Goal: Task Accomplishment & Management: Complete application form

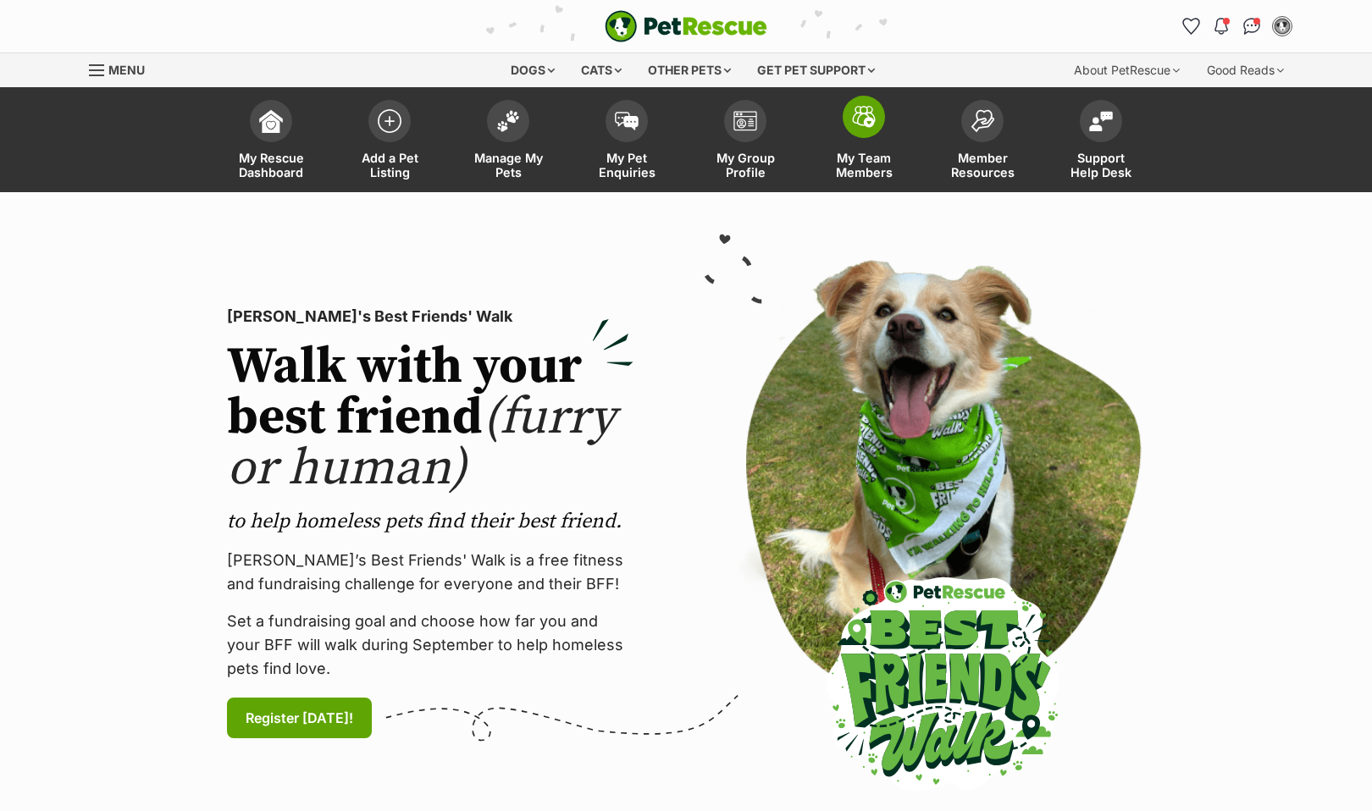
click at [866, 116] on img at bounding box center [864, 117] width 24 height 22
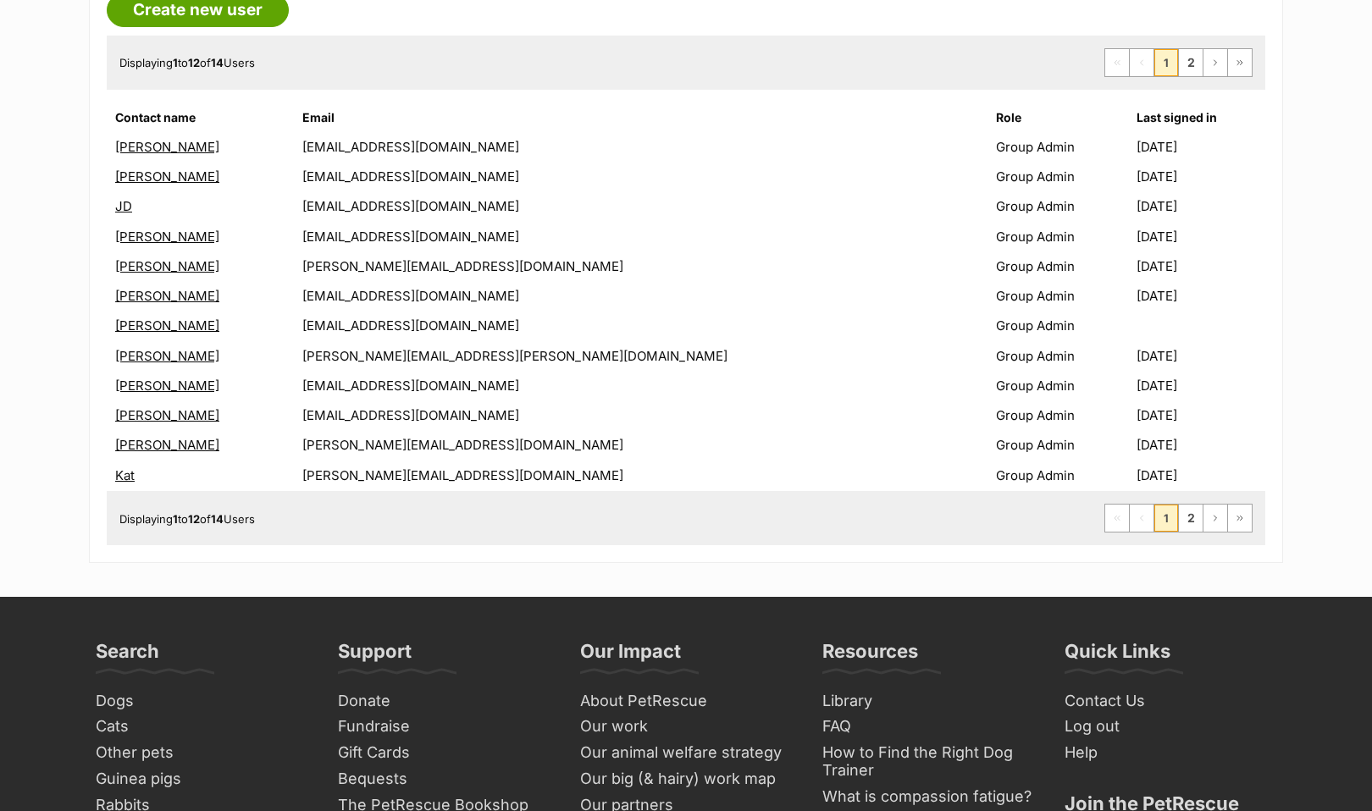
scroll to position [305, 0]
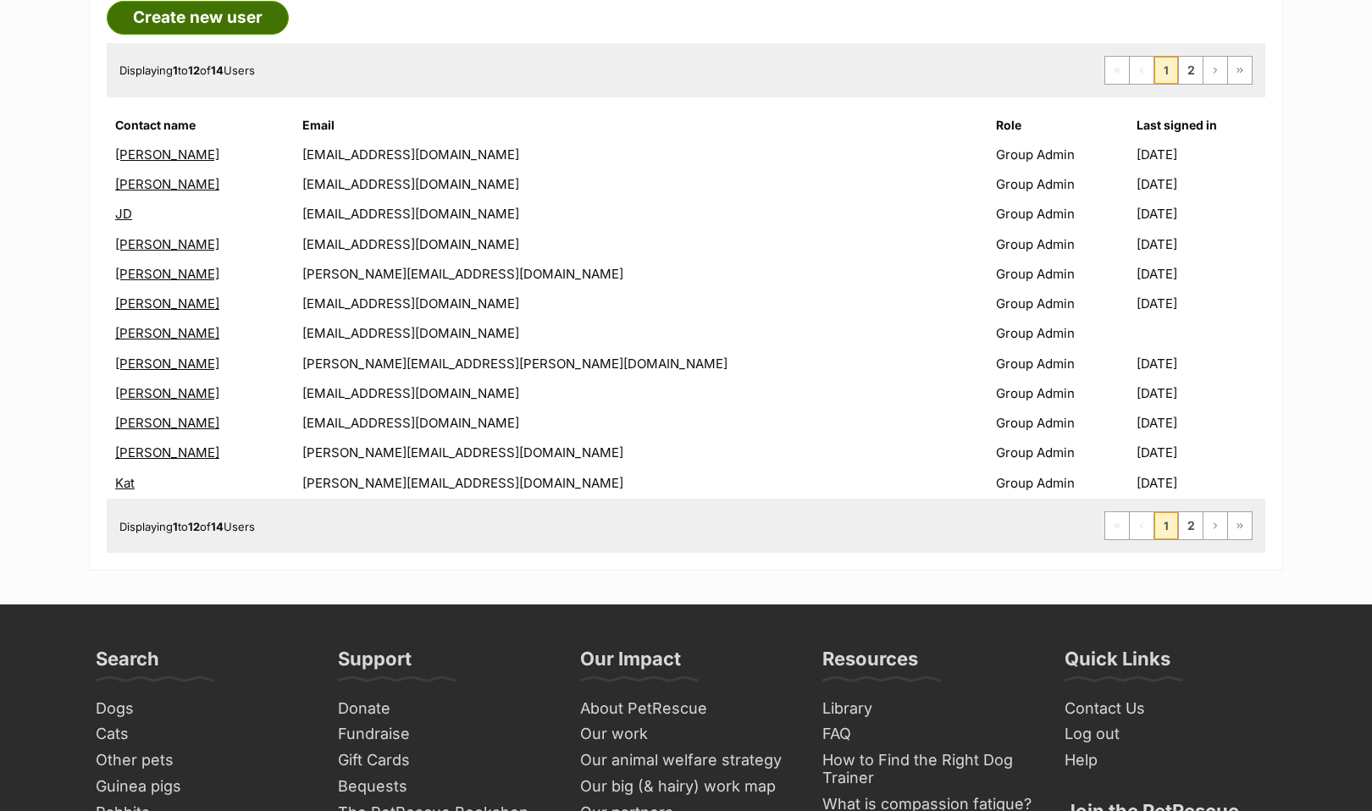
click at [246, 14] on link "Create new user" at bounding box center [198, 18] width 182 height 34
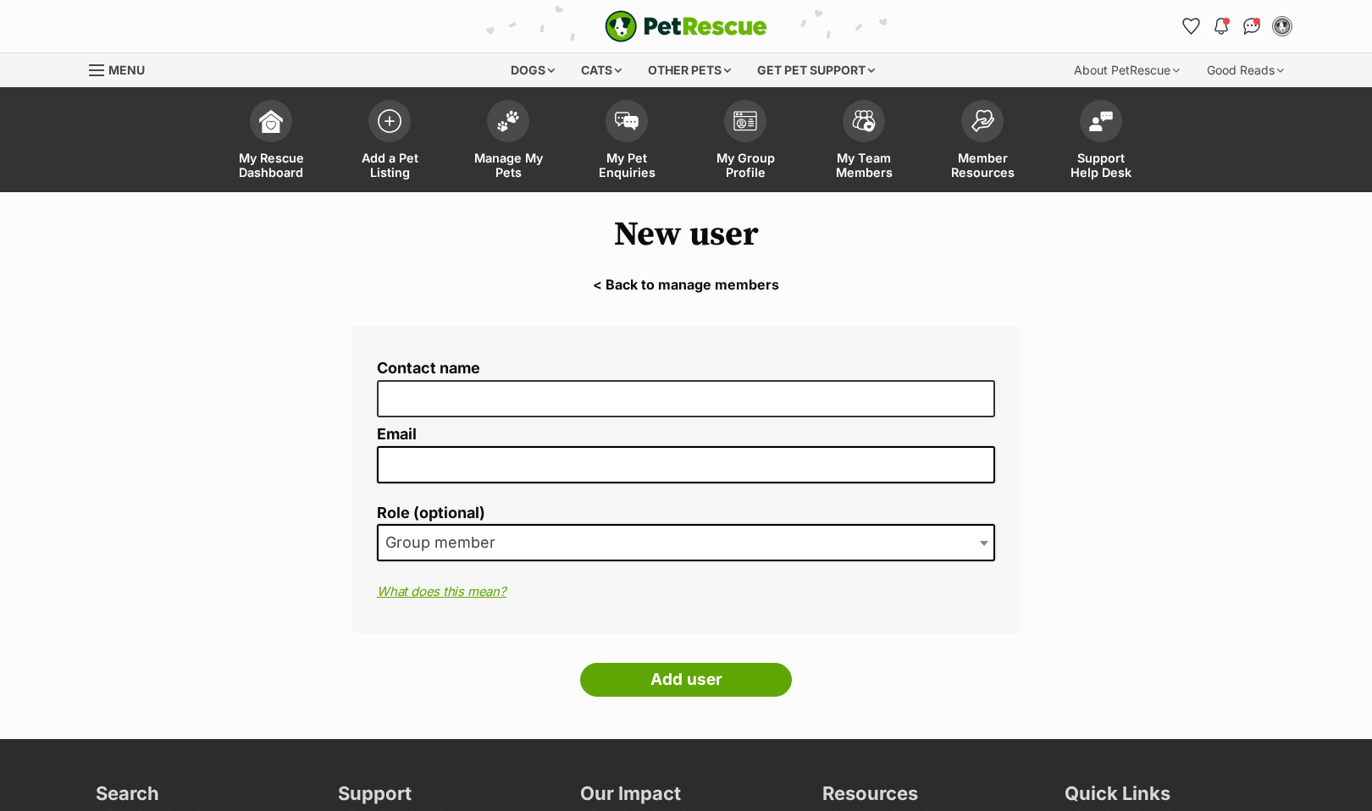
paste input "sujanna245@yahoo.com.au"
type input "sujanna245@yahoo.com.au"
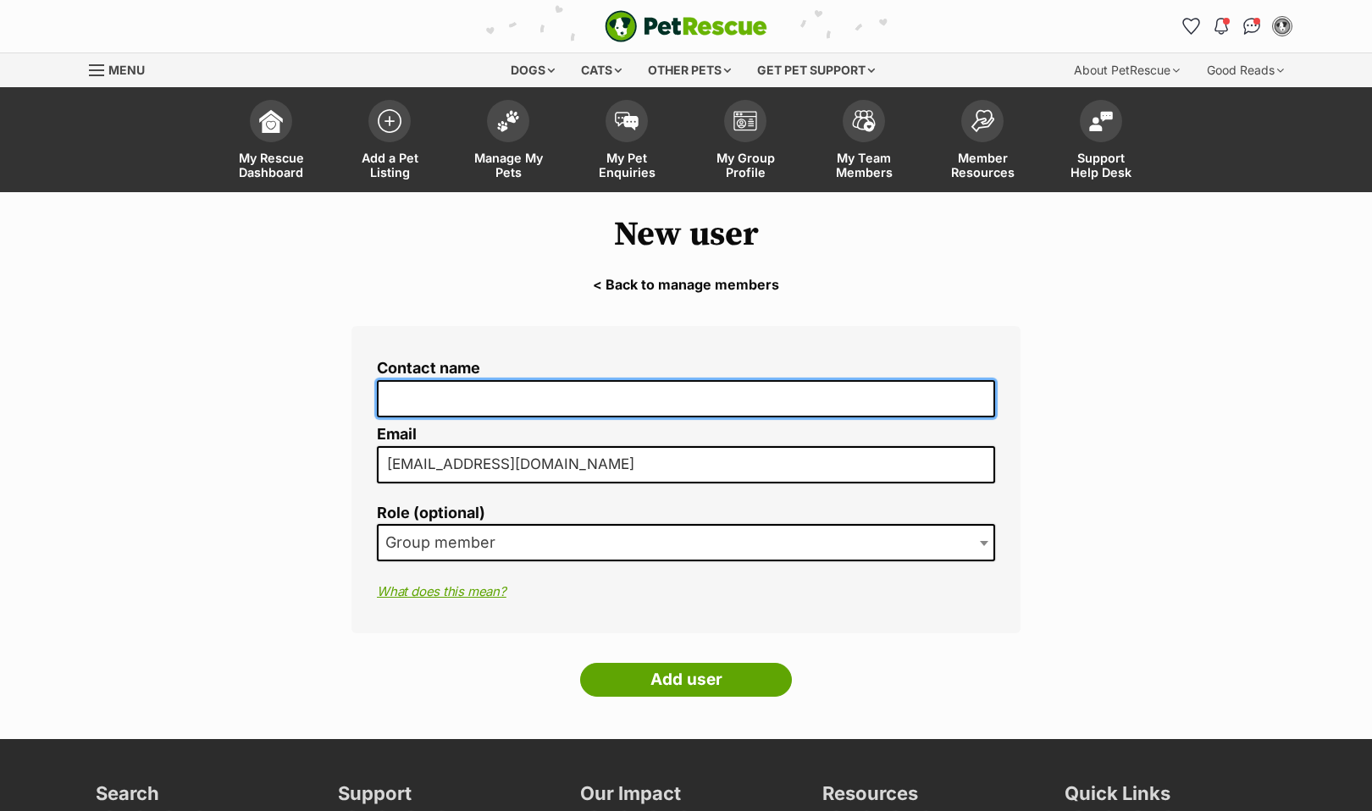
click at [424, 403] on input "Contact name" at bounding box center [686, 399] width 618 height 38
type input "Sujanna"
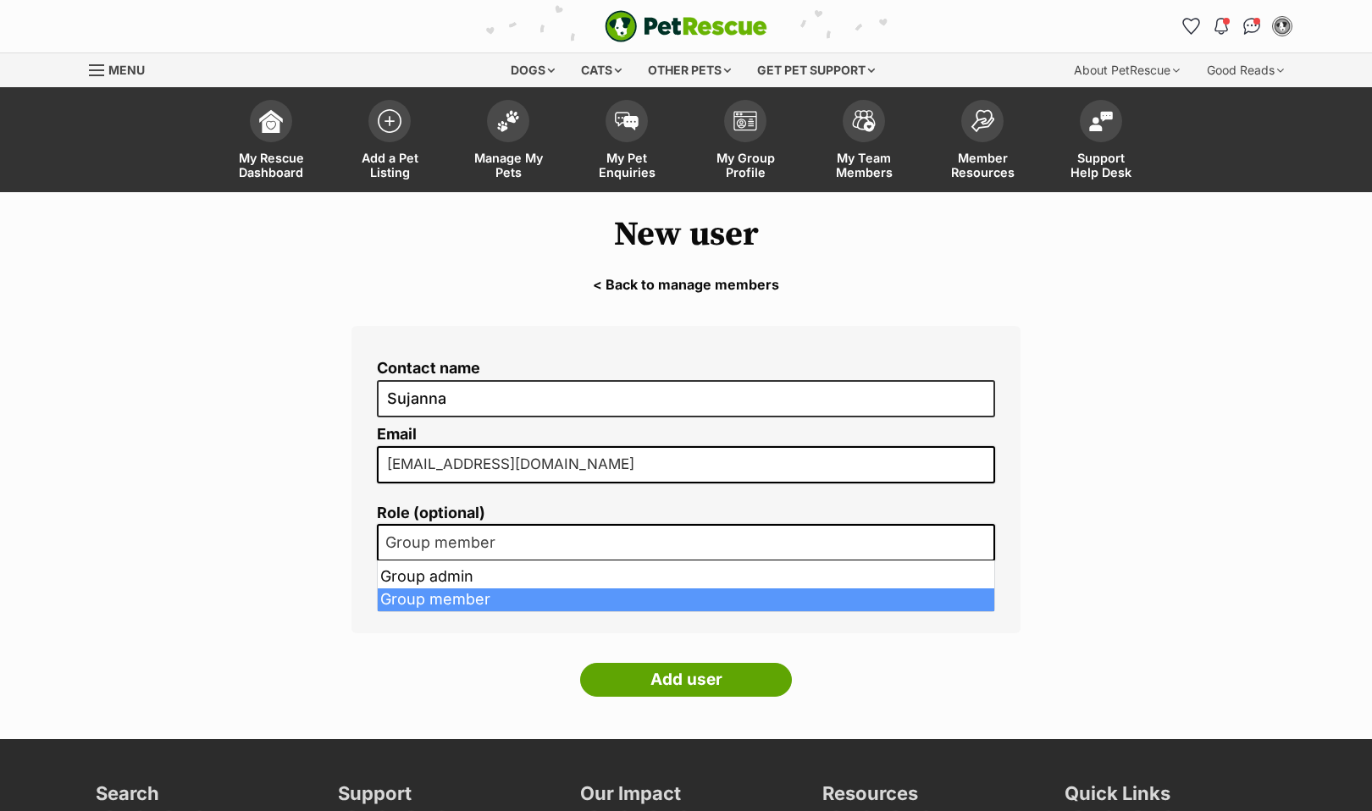
click at [442, 540] on span "Group member" at bounding box center [446, 543] width 134 height 24
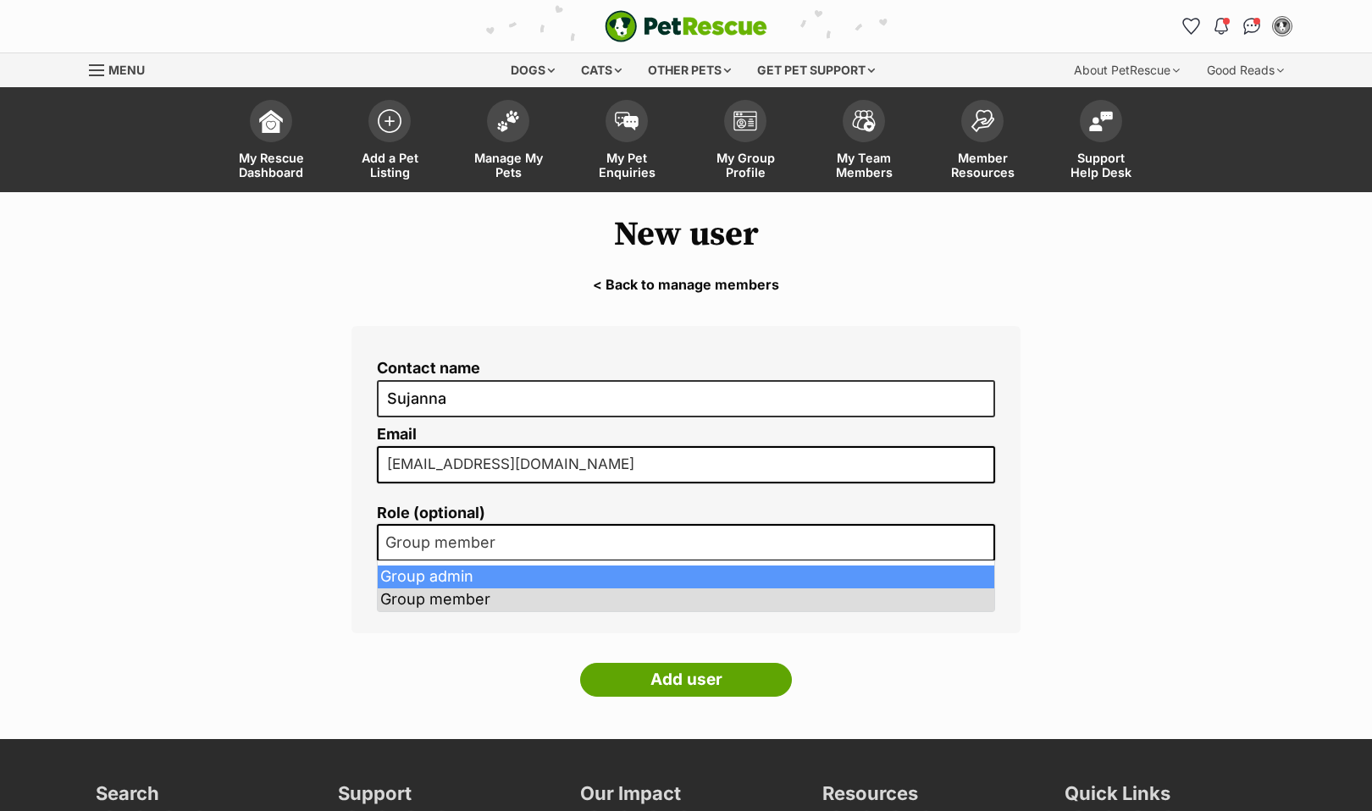
select select "2"
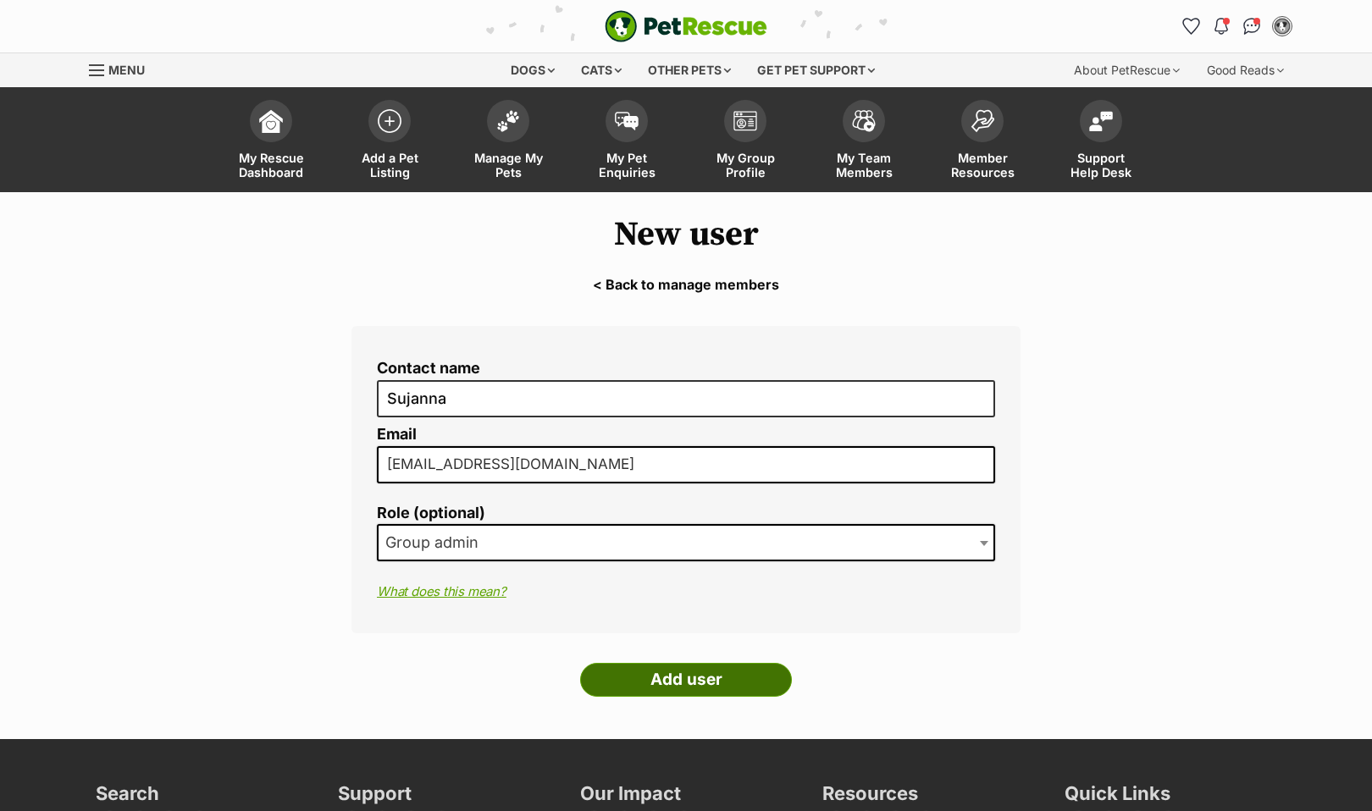
click at [695, 680] on input "Add user" at bounding box center [686, 680] width 212 height 34
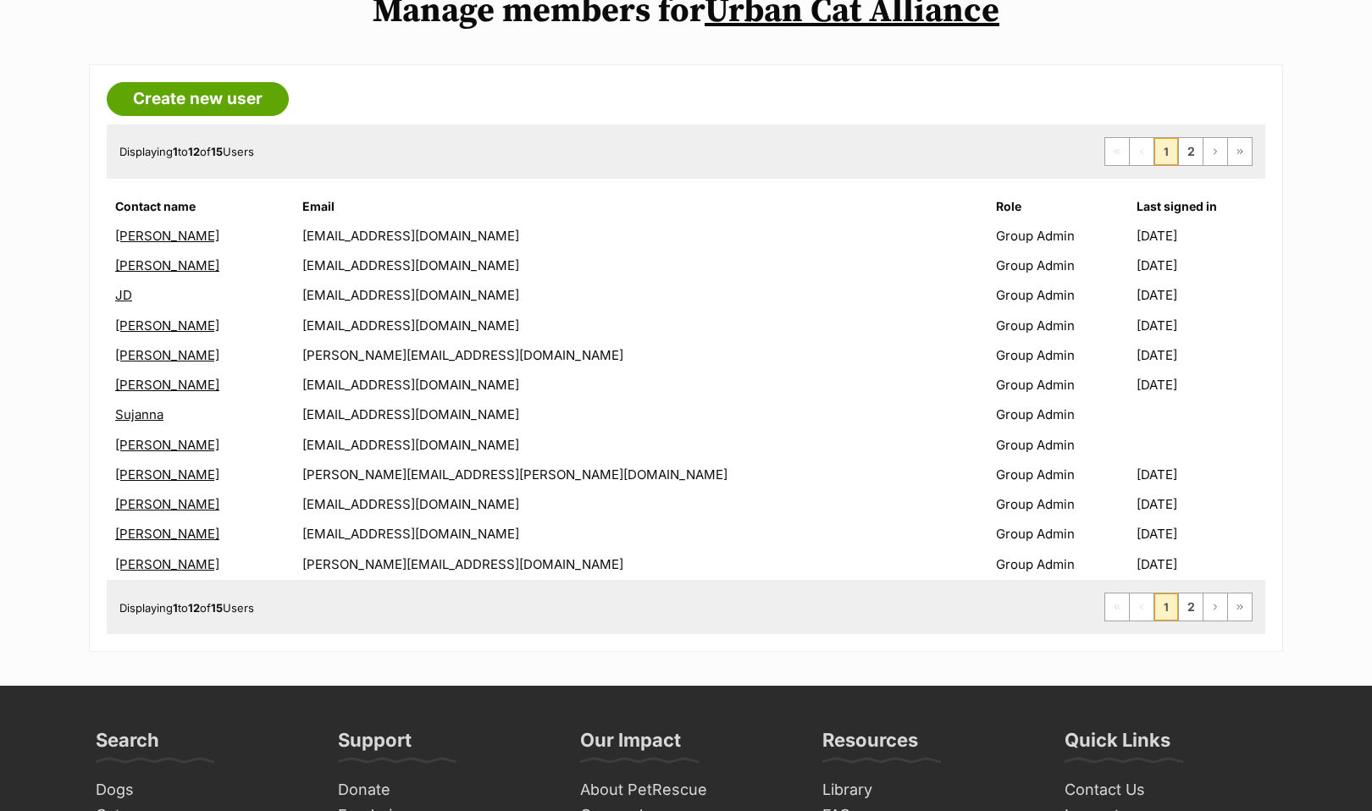
scroll to position [224, 0]
